Goal: Find specific page/section: Find specific page/section

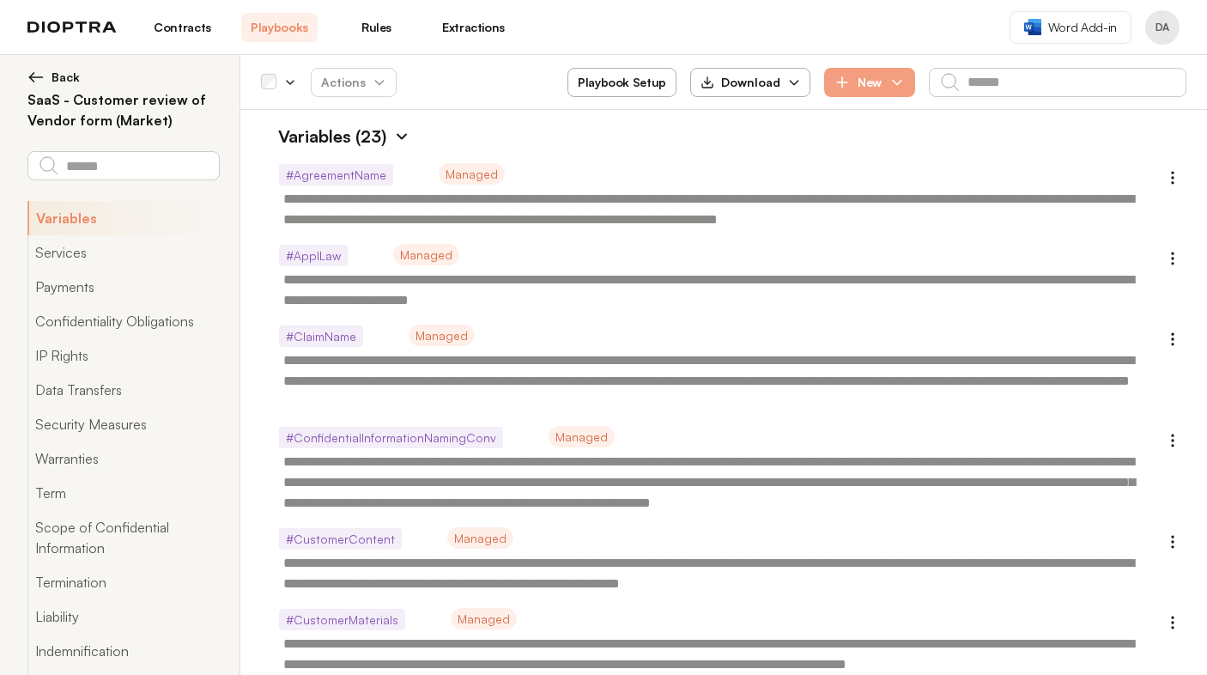
click at [273, 24] on link "Playbooks" at bounding box center [279, 27] width 76 height 29
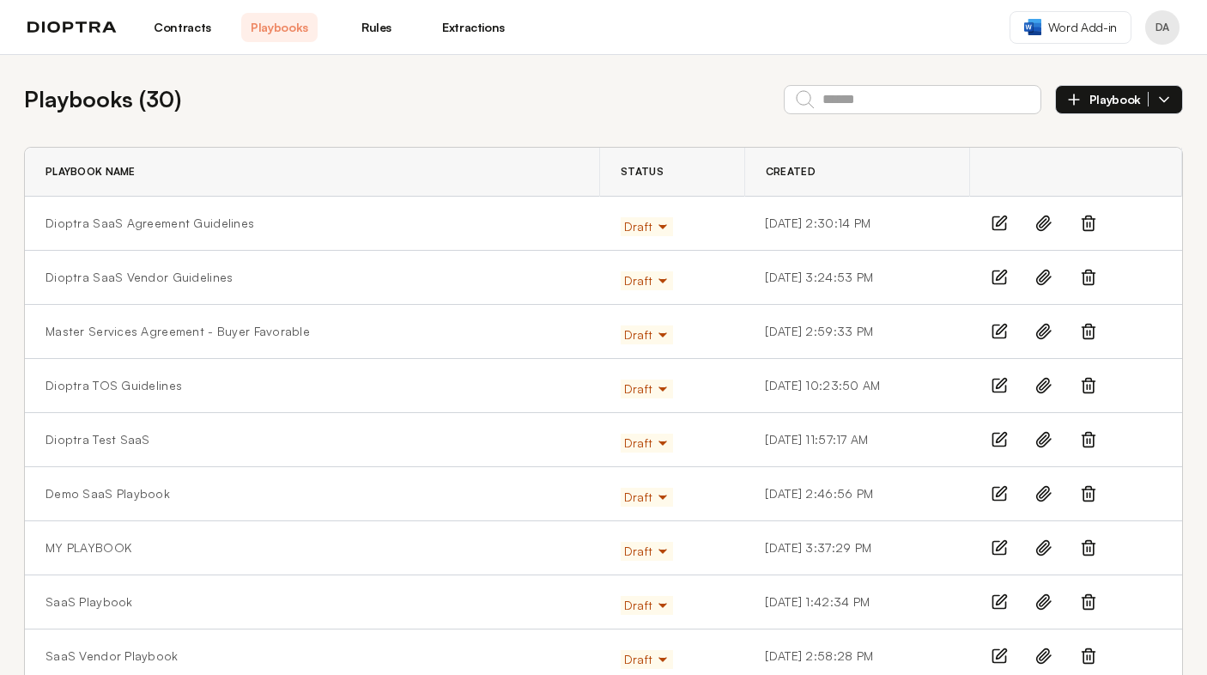
click at [1166, 100] on icon "button" at bounding box center [1164, 99] width 9 height 4
